Goal: Task Accomplishment & Management: Manage account settings

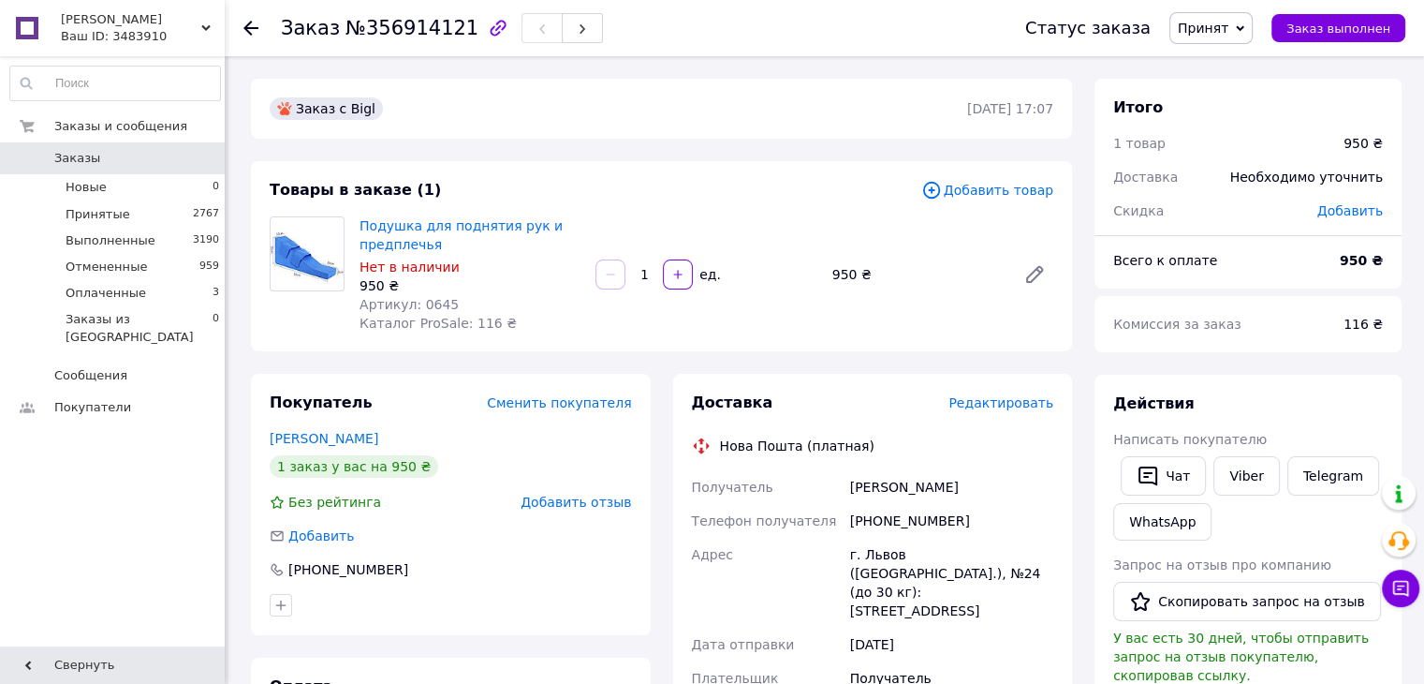
click at [1244, 36] on span "Принят" at bounding box center [1210, 28] width 83 height 32
click at [1225, 86] on li "Отменен" at bounding box center [1219, 94] width 99 height 28
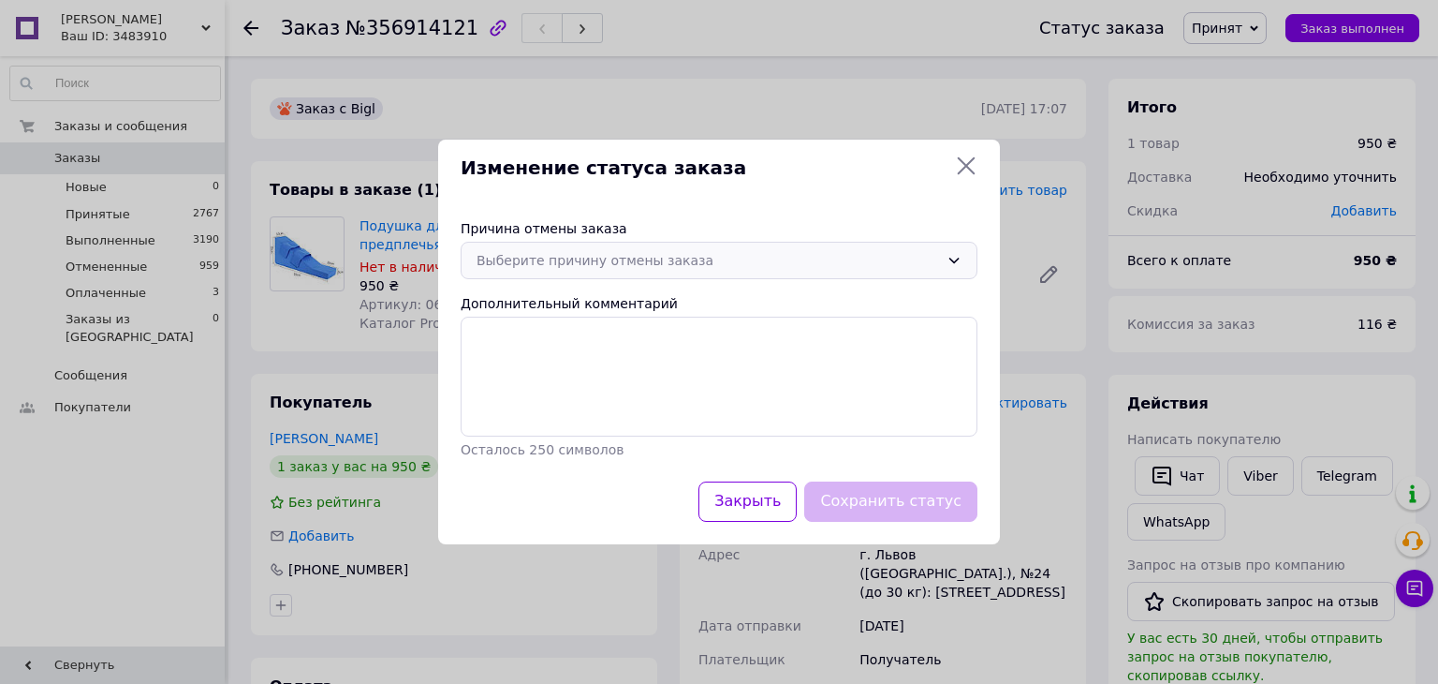
click at [742, 272] on div "Выберите причину отмены заказа" at bounding box center [719, 260] width 517 height 37
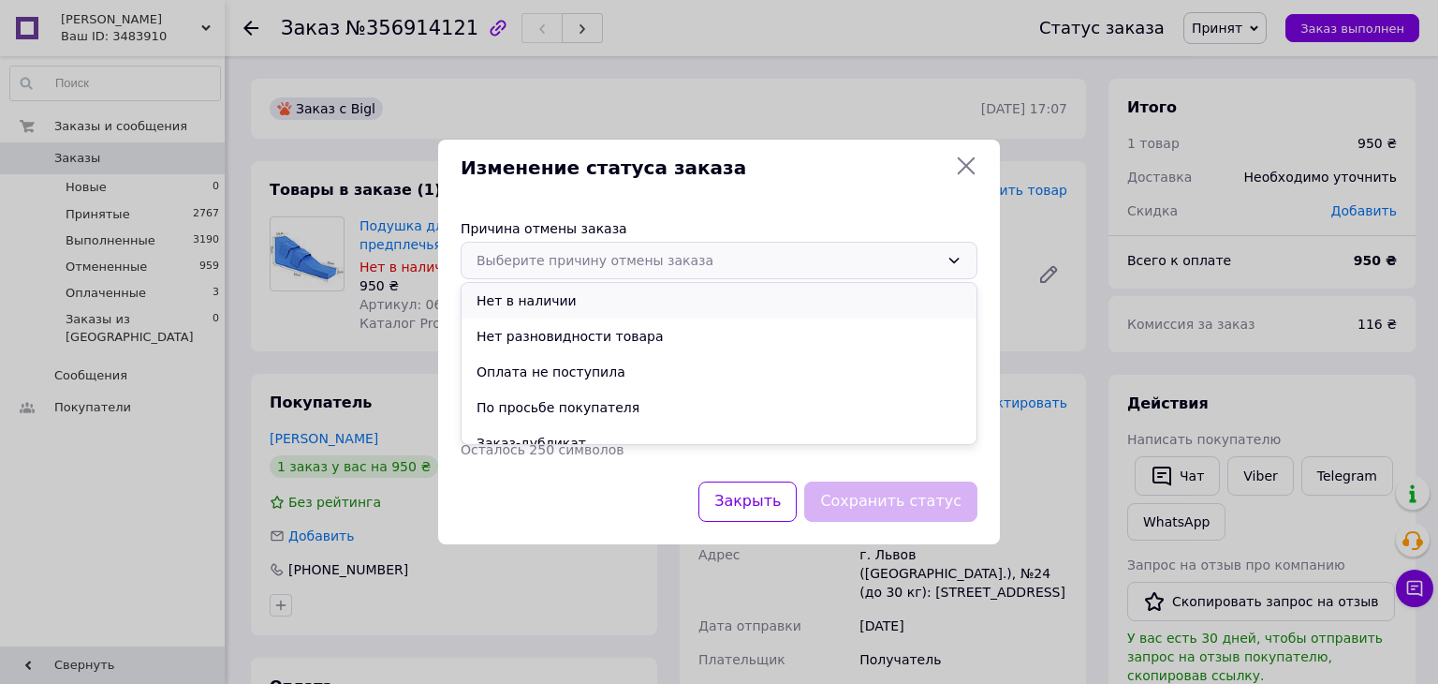
click at [532, 285] on li "Нет в наличии" at bounding box center [719, 301] width 515 height 36
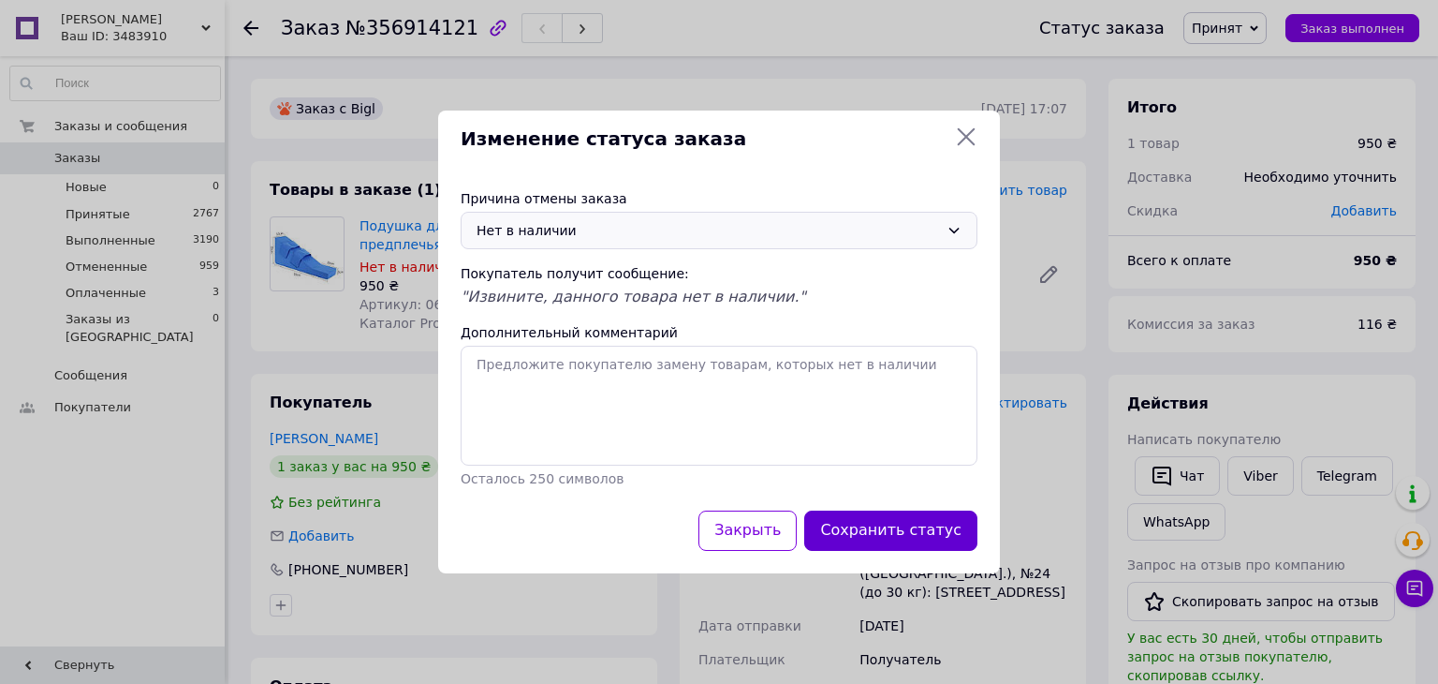
click at [943, 520] on button "Сохранить статус" at bounding box center [890, 530] width 173 height 40
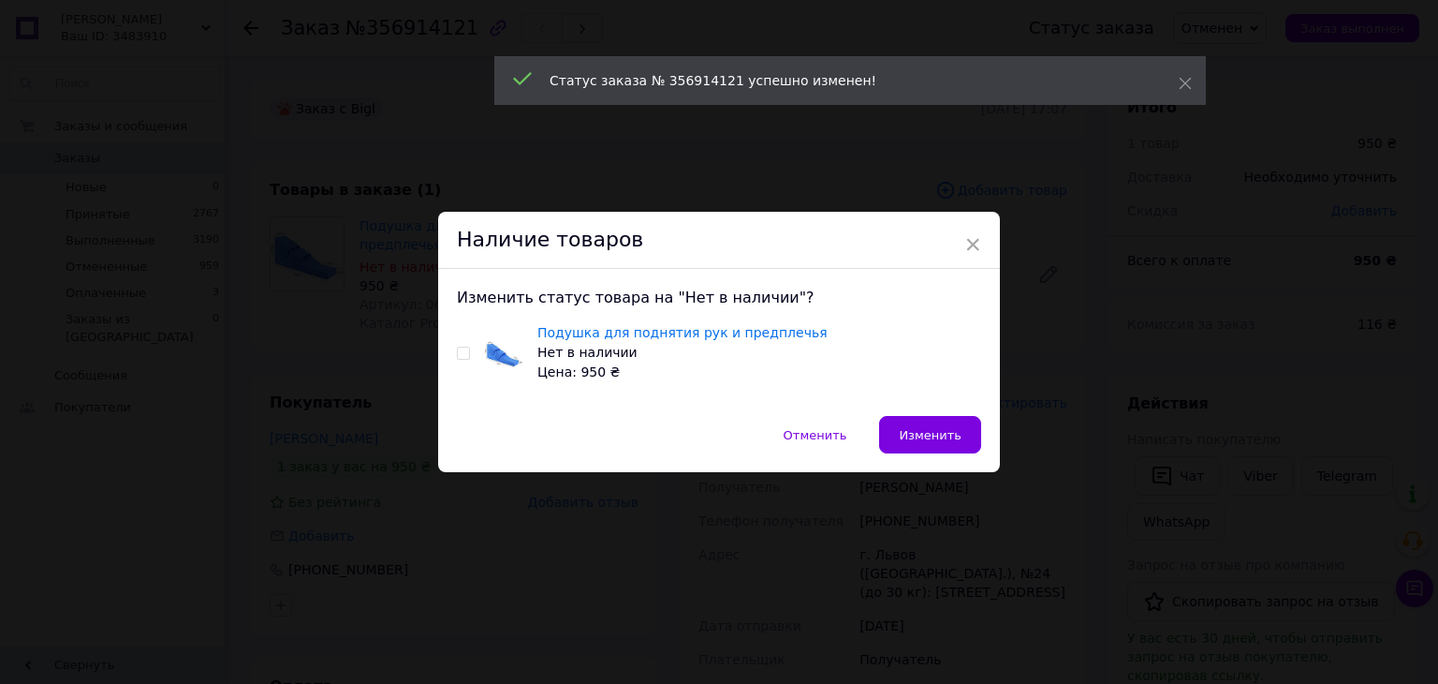
drag, startPoint x: 460, startPoint y: 346, endPoint x: 591, endPoint y: 343, distance: 131.1
click at [460, 346] on label at bounding box center [463, 352] width 13 height 13
click at [460, 347] on input "checkbox" at bounding box center [463, 353] width 12 height 12
checkbox input "true"
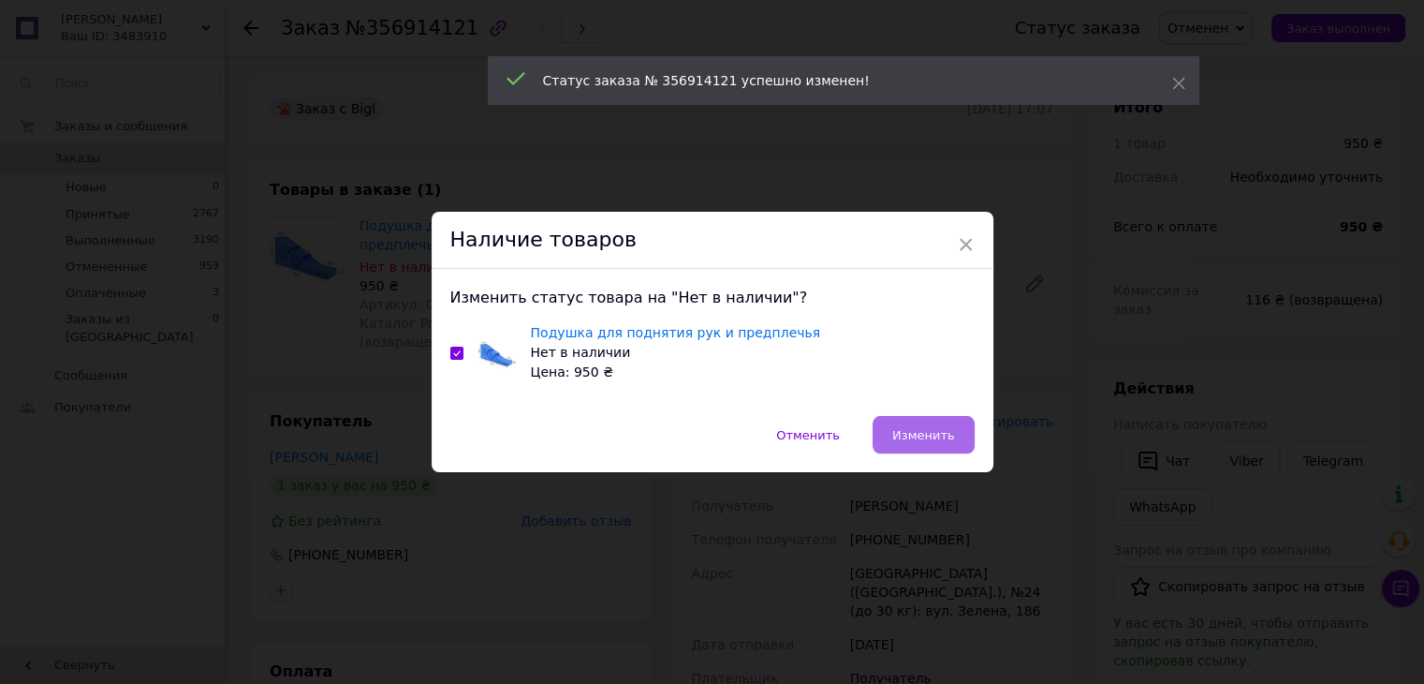
click at [920, 443] on button "Изменить" at bounding box center [924, 434] width 102 height 37
